Goal: Task Accomplishment & Management: Manage account settings

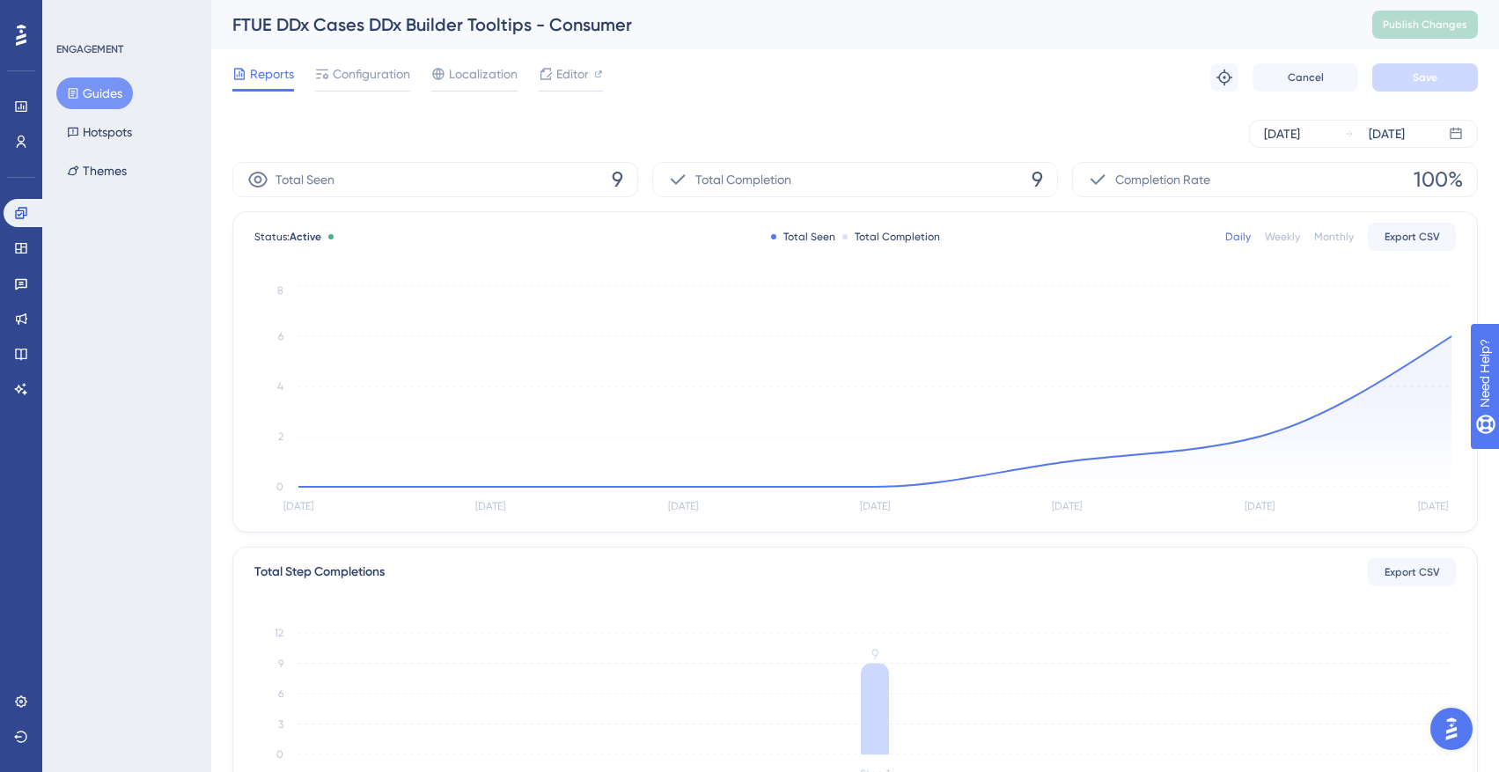
click at [129, 93] on button "Guides" at bounding box center [94, 93] width 77 height 32
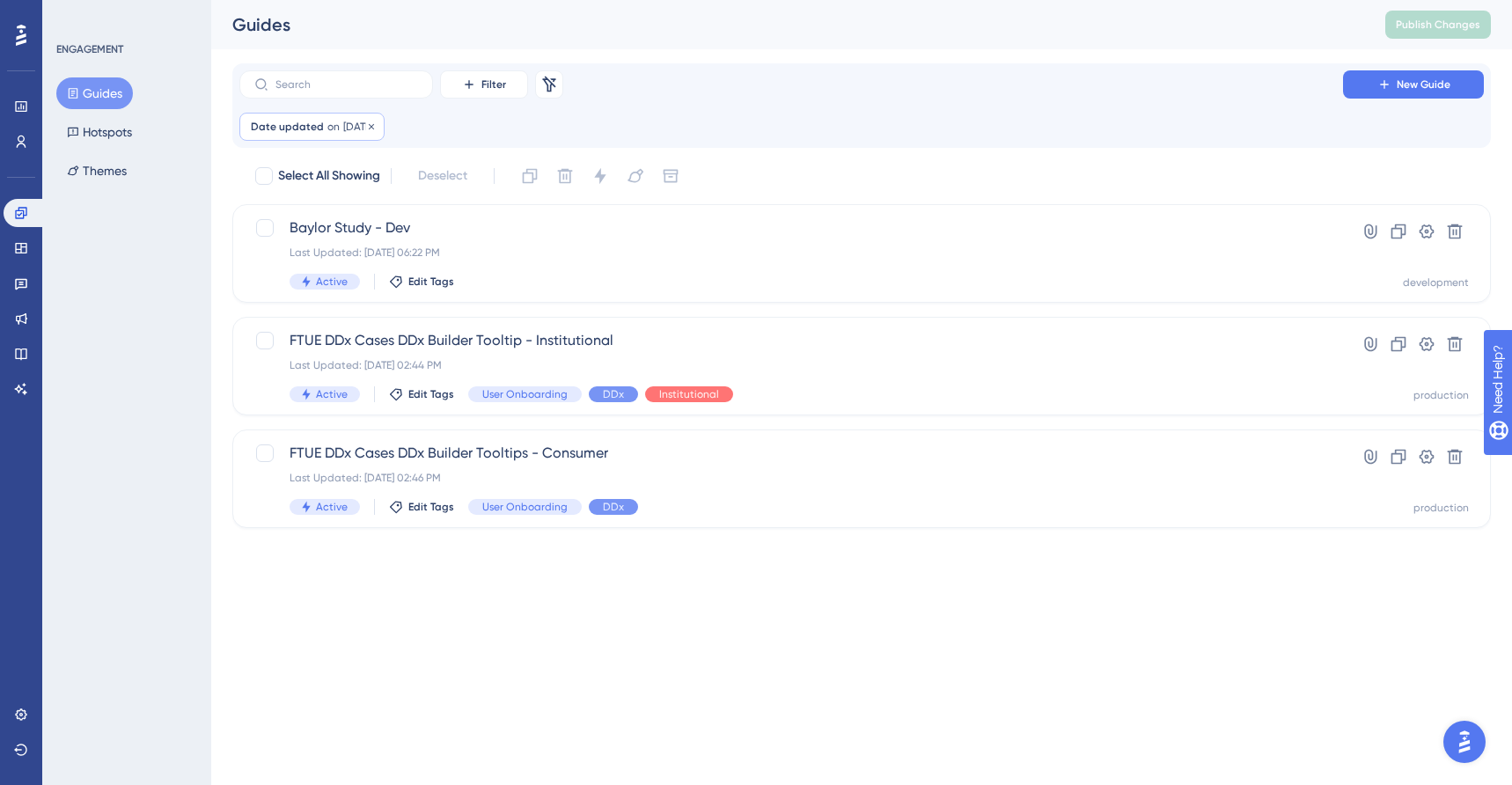
click at [379, 118] on div "Date updated on 29 Sep, 2025 29 Sep, 2025 Remove" at bounding box center [311, 127] width 145 height 28
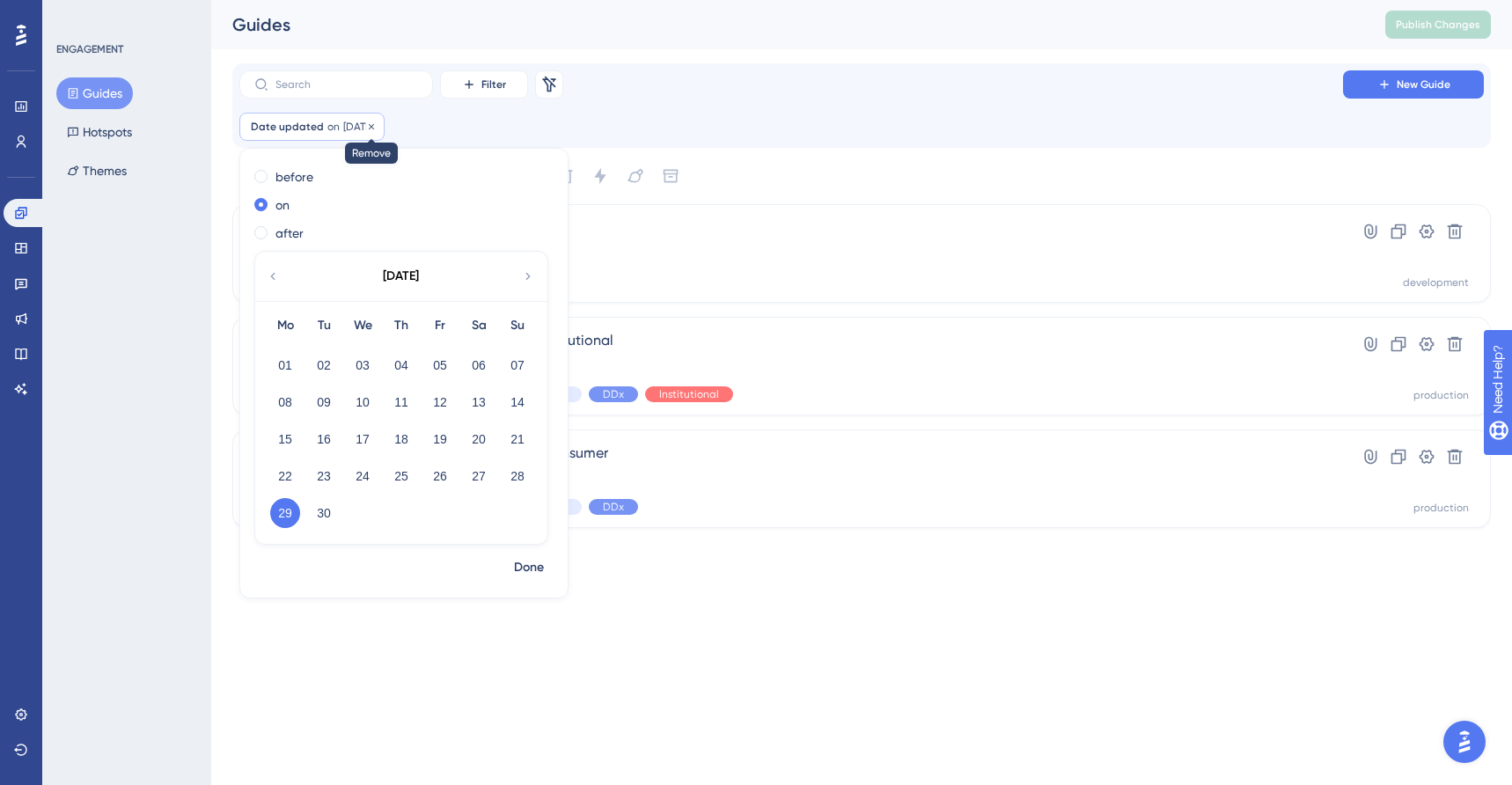
click at [377, 123] on icon at bounding box center [371, 126] width 11 height 11
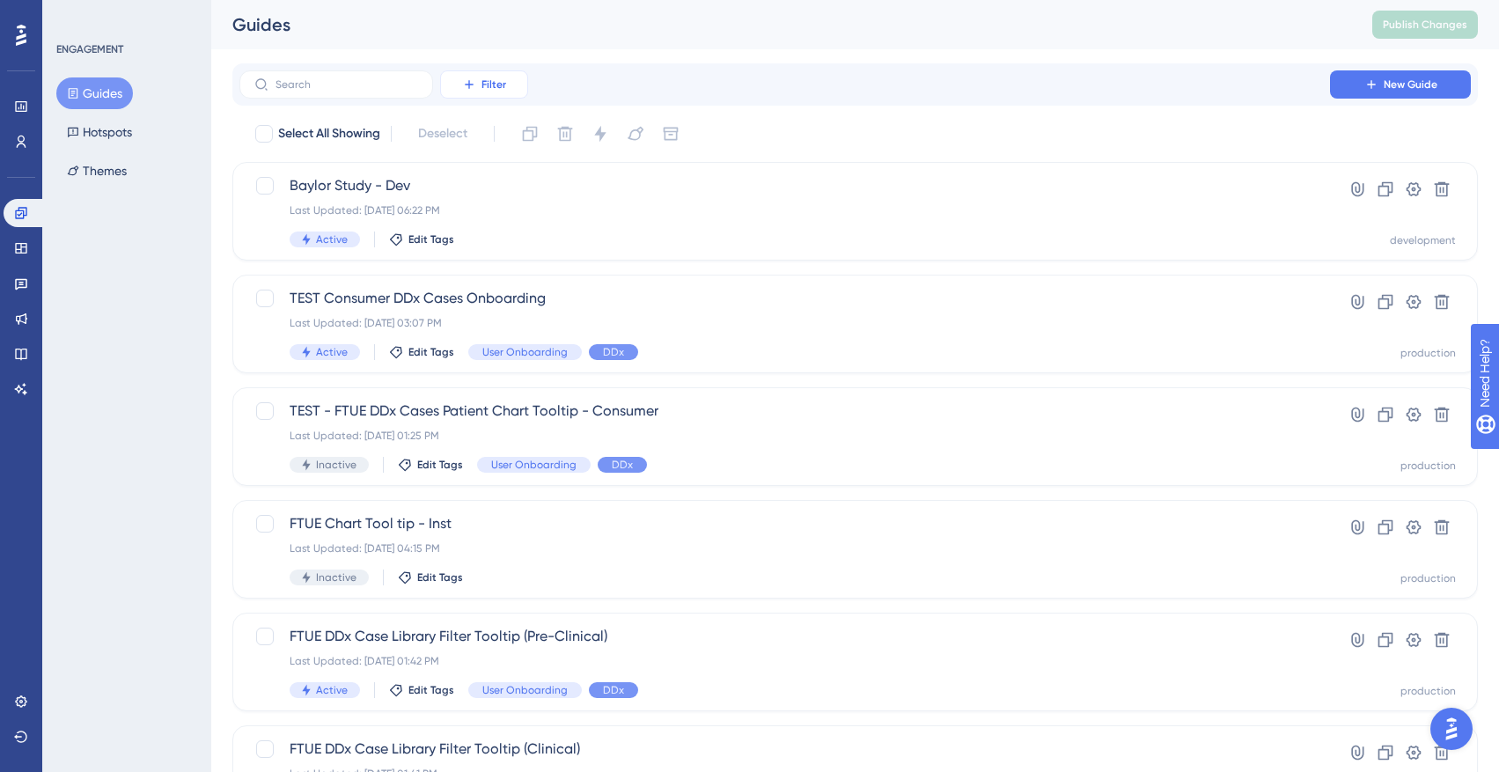
click at [492, 88] on span "Filter" at bounding box center [493, 84] width 25 height 14
click at [501, 240] on span "Status" at bounding box center [484, 240] width 36 height 21
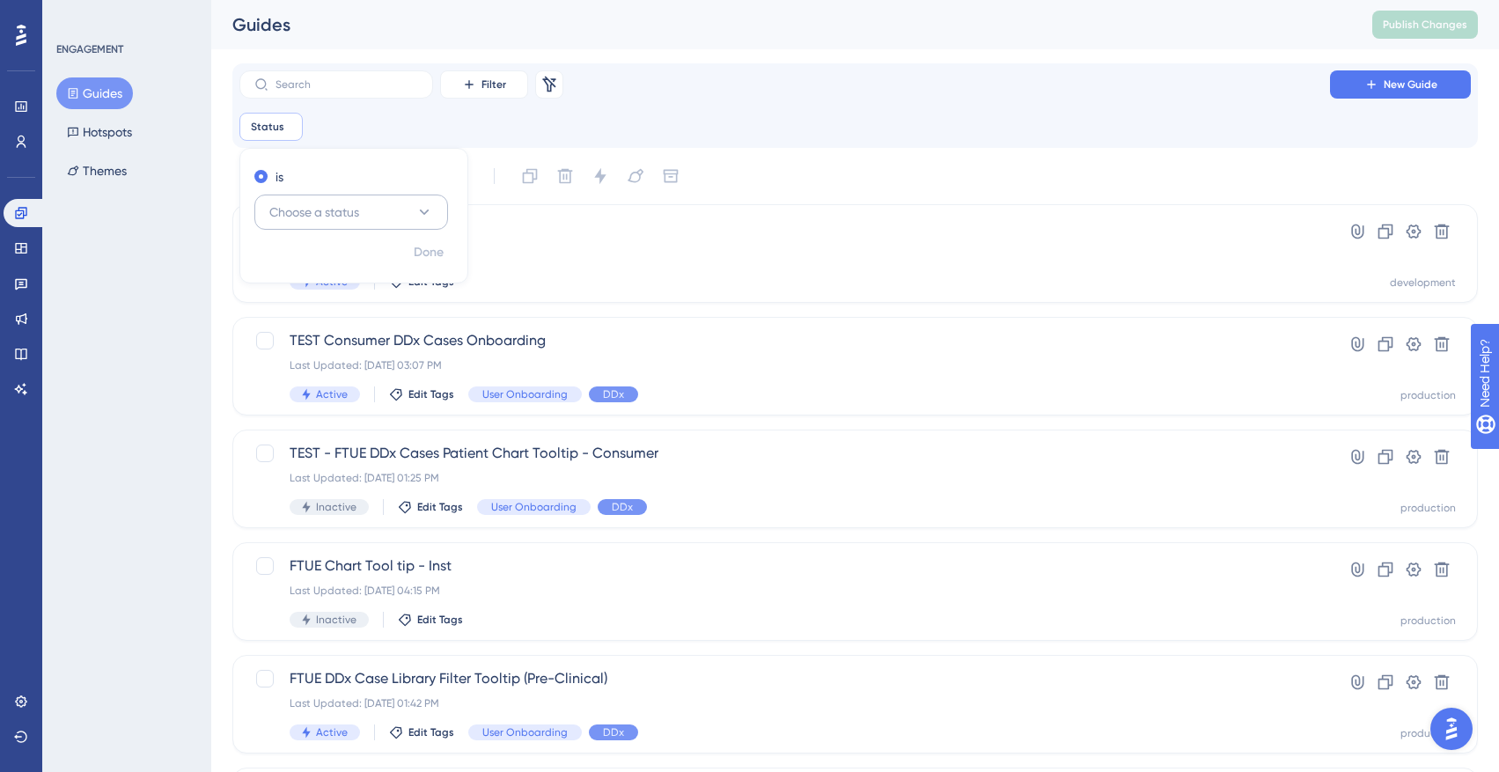
click at [412, 216] on button "Choose a status" at bounding box center [351, 211] width 194 height 35
click at [374, 273] on div "Active Active" at bounding box center [351, 265] width 171 height 35
click at [369, 263] on div "Active Active" at bounding box center [351, 265] width 171 height 35
click at [317, 265] on button "Active Active" at bounding box center [351, 265] width 171 height 35
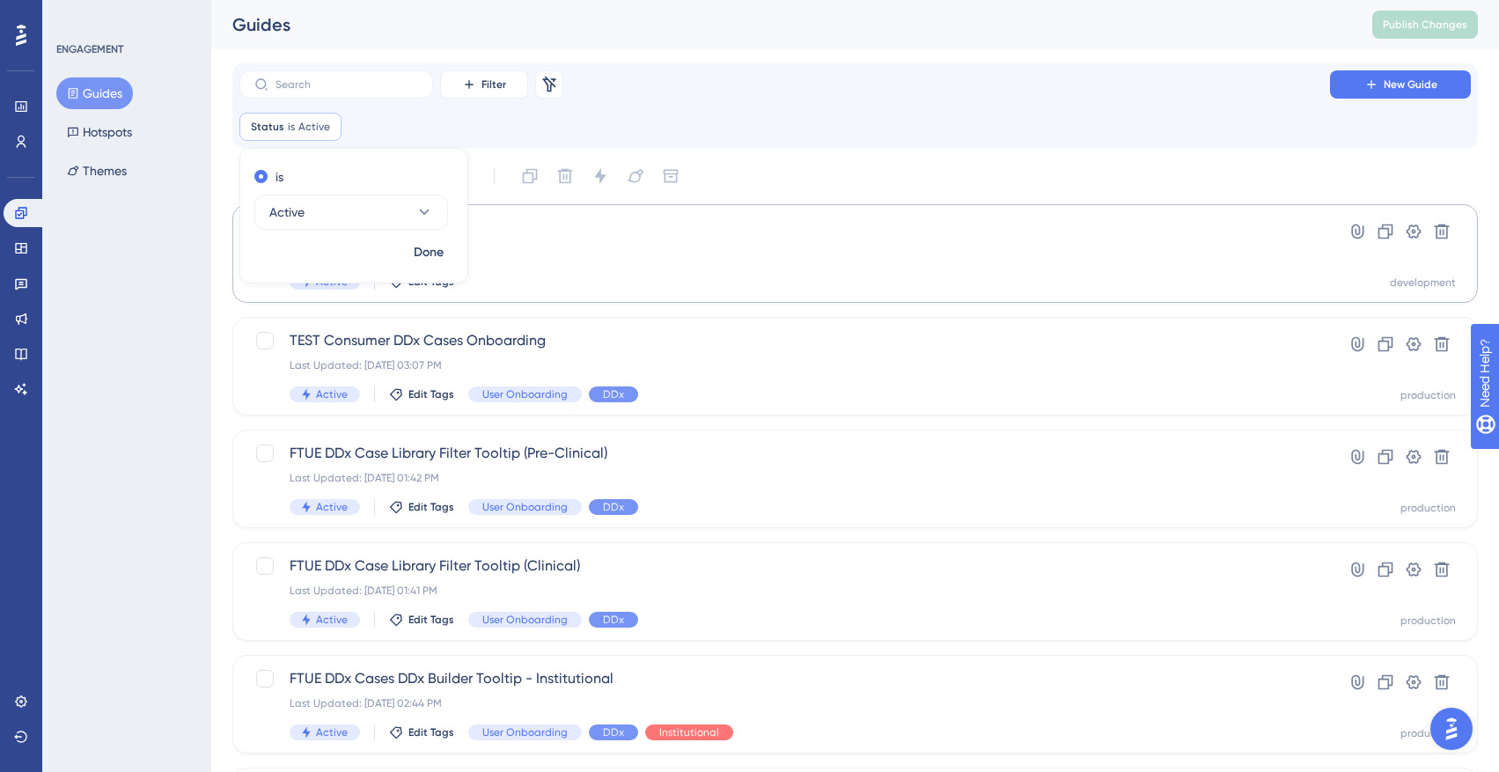
click at [404, 254] on button "Done" at bounding box center [428, 253] width 49 height 32
click at [477, 234] on span "Baylor Study - Dev" at bounding box center [785, 227] width 990 height 21
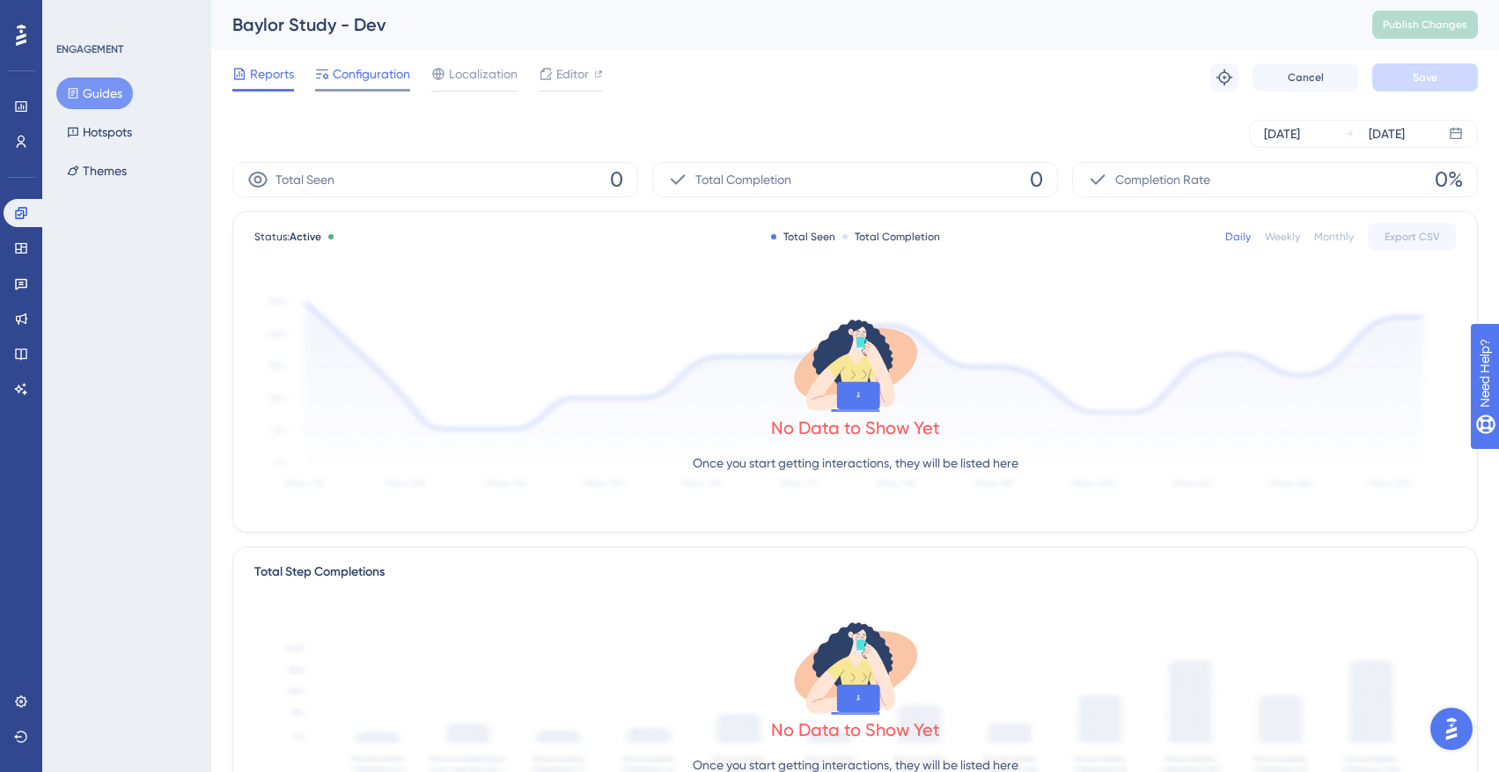
click at [385, 86] on div "Configuration" at bounding box center [362, 77] width 95 height 28
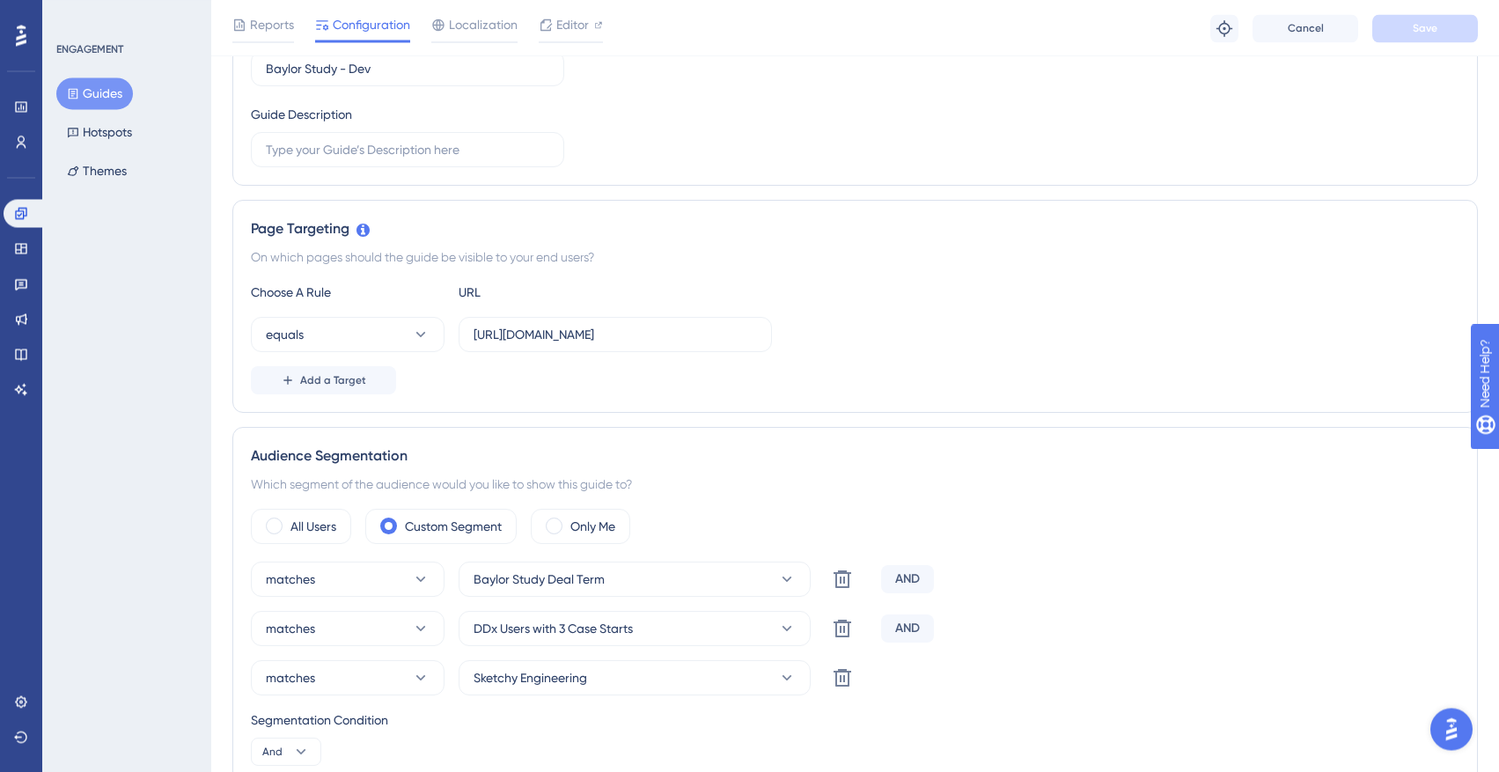
scroll to position [338, 0]
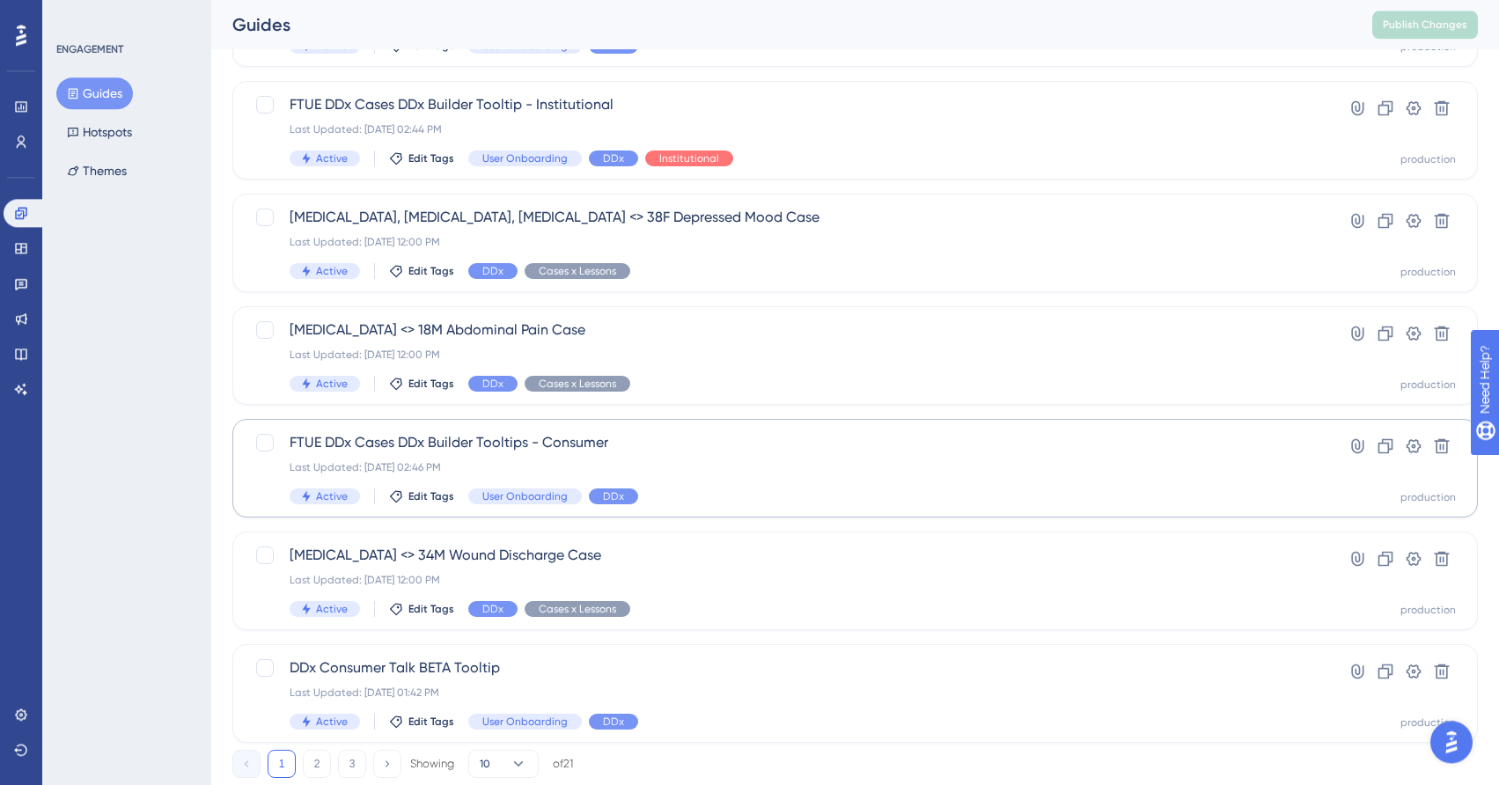
scroll to position [539, 0]
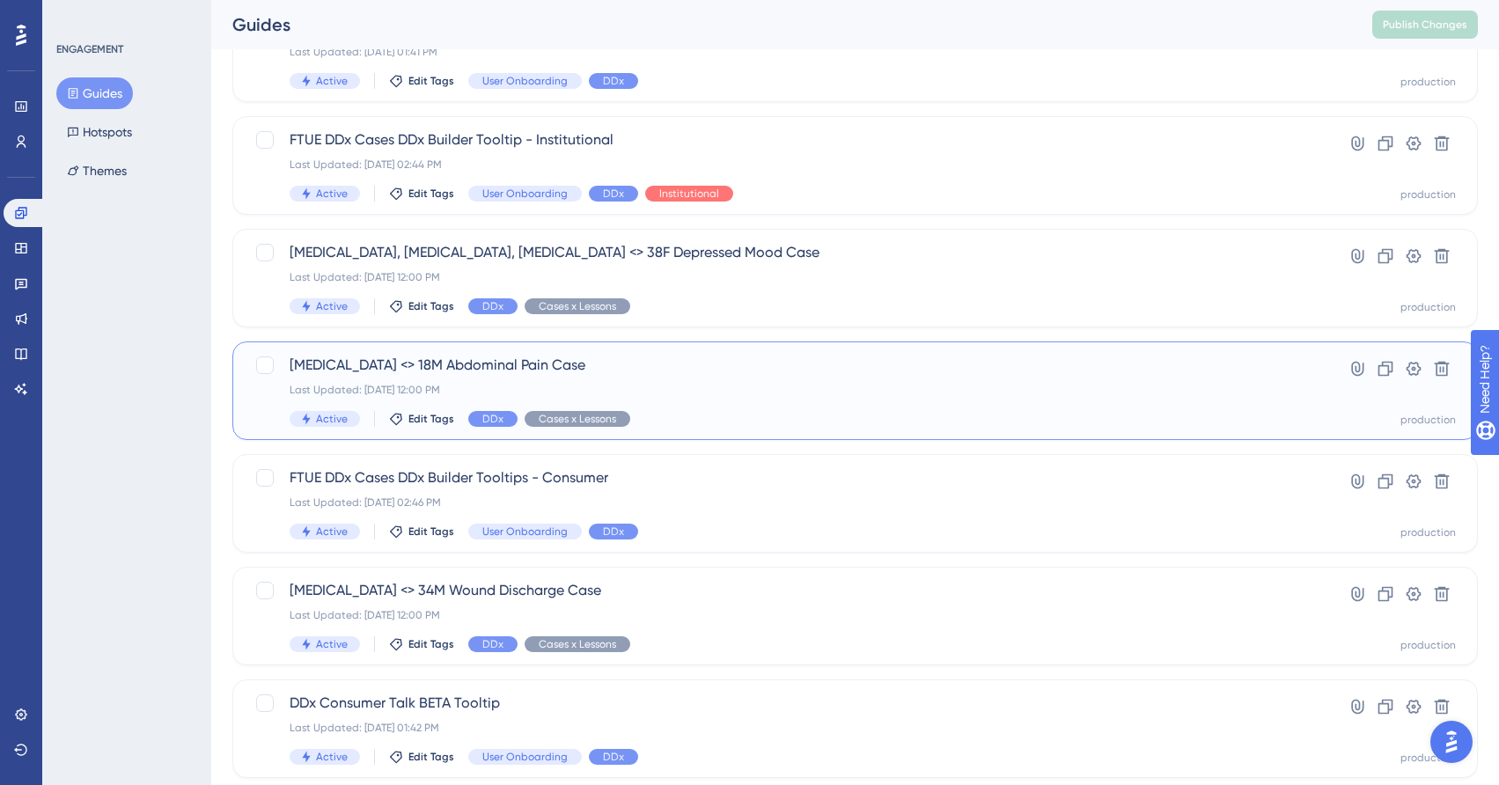
click at [703, 388] on div "Last Updated: Sep 05 2025, 12:00 PM" at bounding box center [785, 390] width 990 height 14
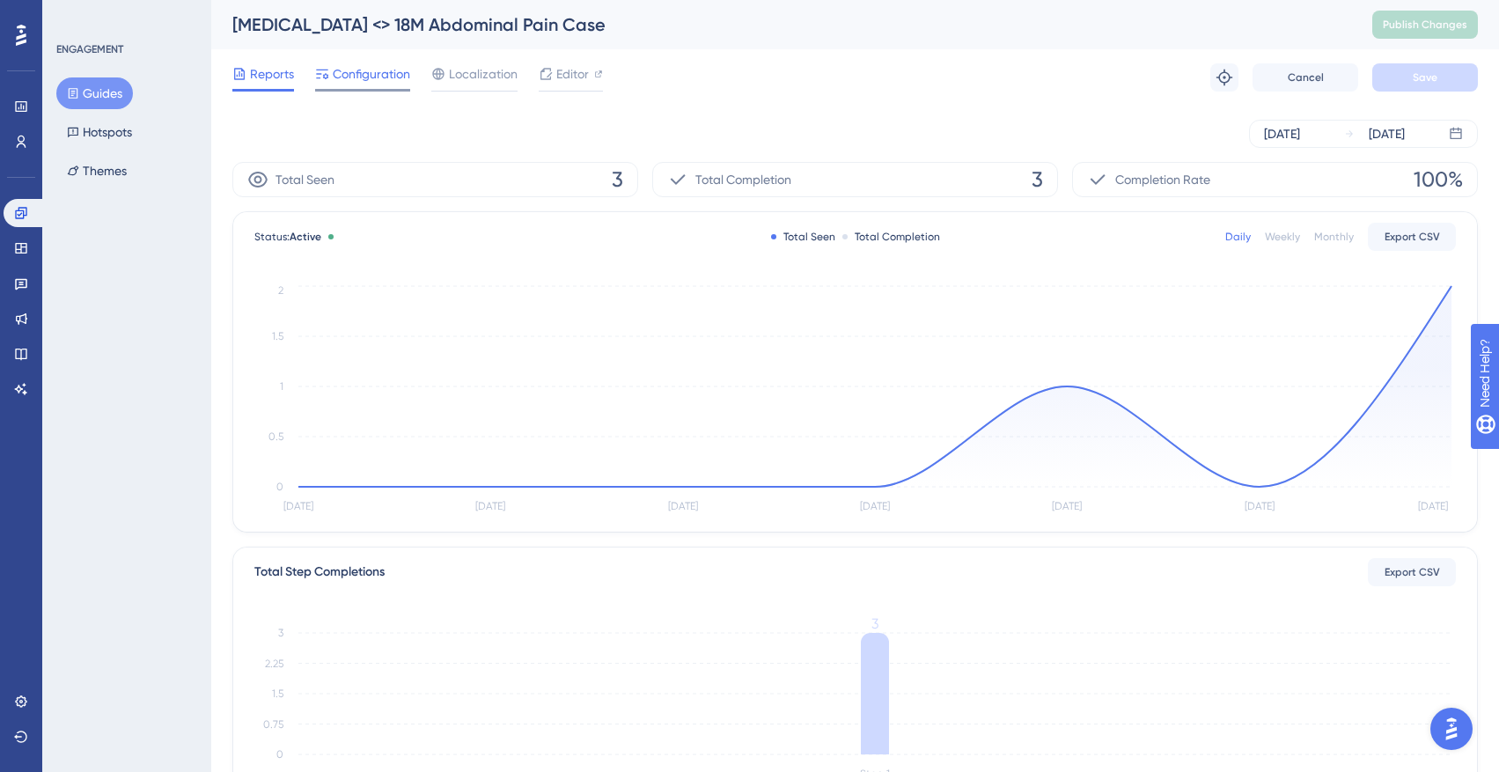
click at [341, 65] on span "Configuration" at bounding box center [371, 73] width 77 height 21
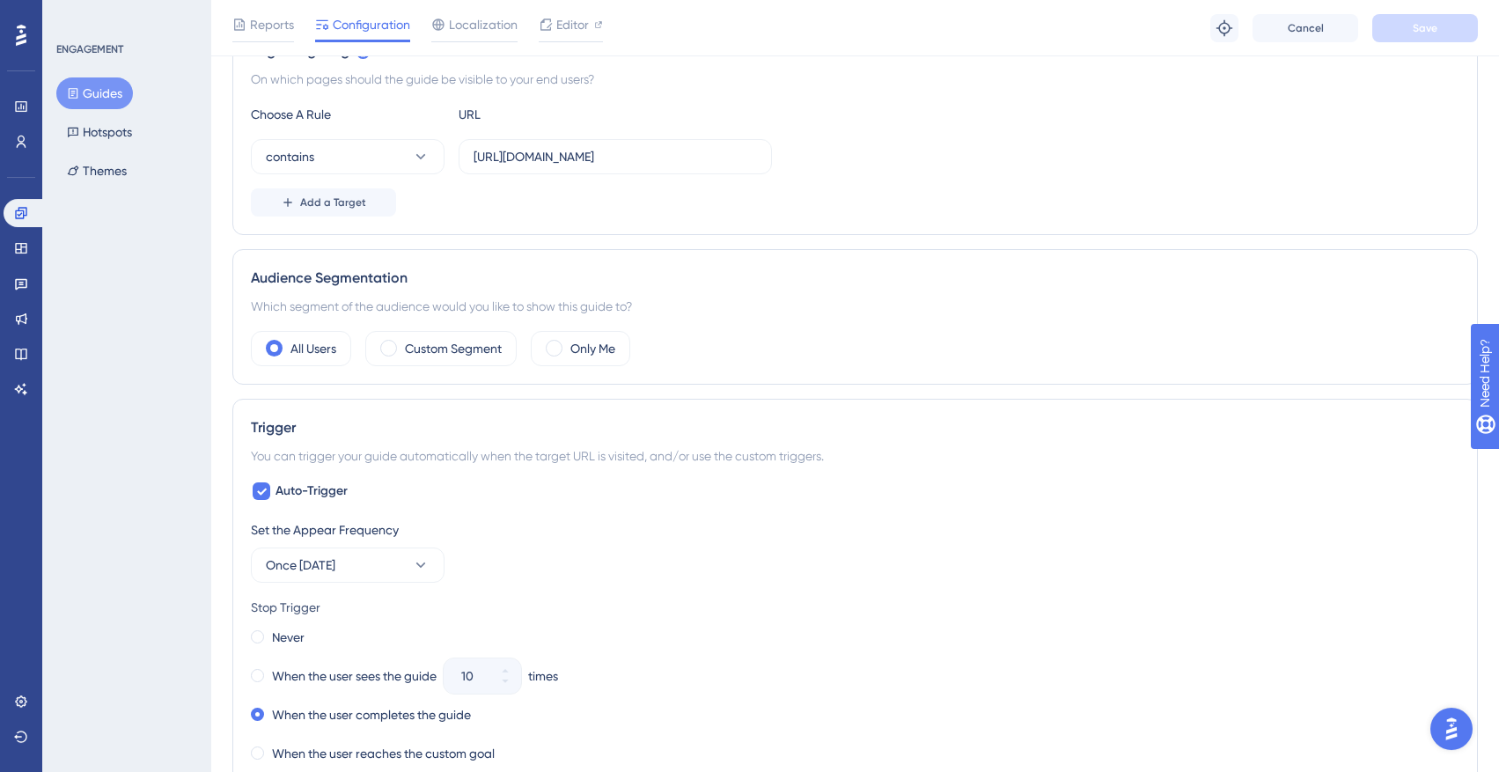
scroll to position [521, 0]
